Goal: Task Accomplishment & Management: Manage account settings

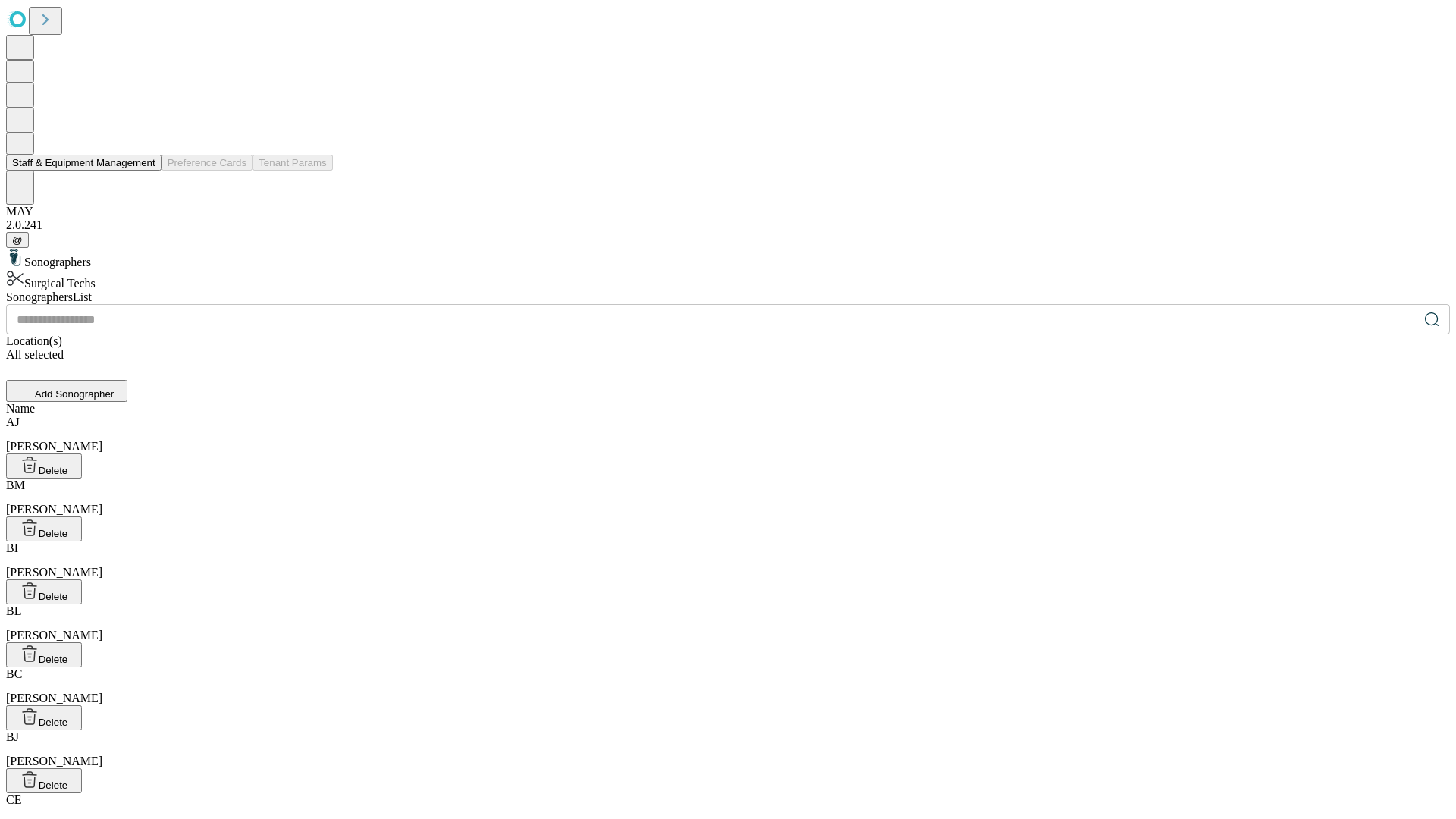
click at [145, 171] on button "Staff & Equipment Management" at bounding box center [83, 162] width 155 height 16
